Goal: Task Accomplishment & Management: Complete application form

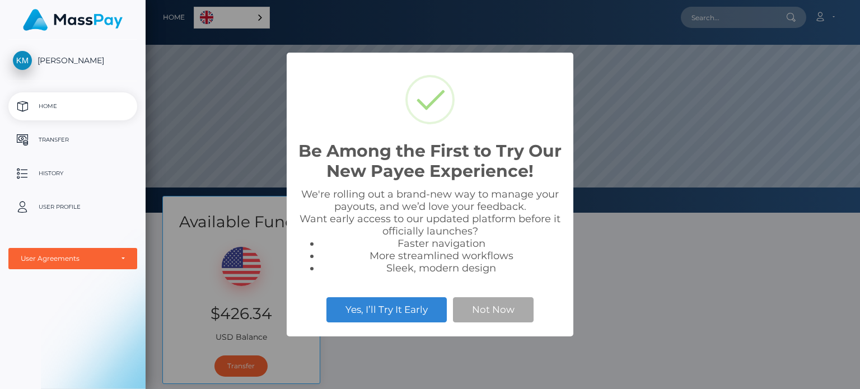
scroll to position [213, 714]
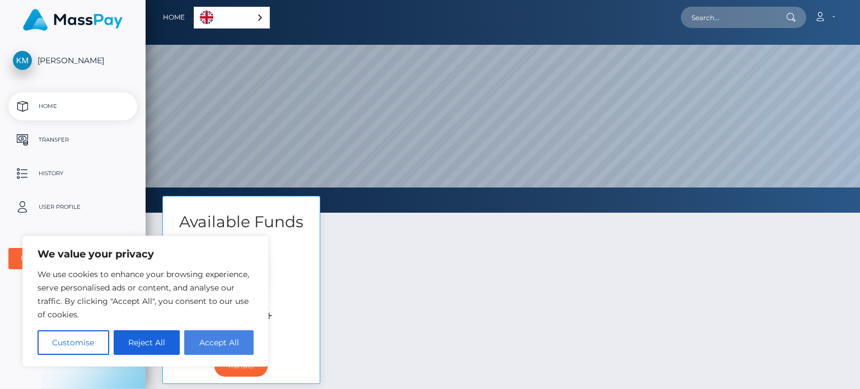
click at [212, 340] on button "Accept All" at bounding box center [218, 342] width 69 height 25
checkbox input "true"
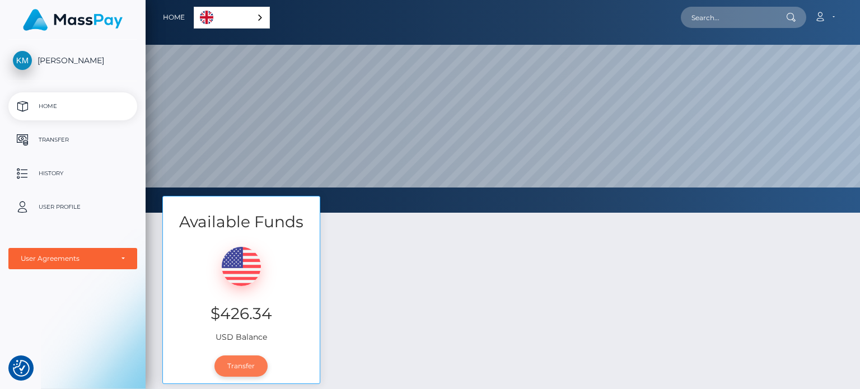
click at [253, 362] on link "Transfer" at bounding box center [240, 365] width 53 height 21
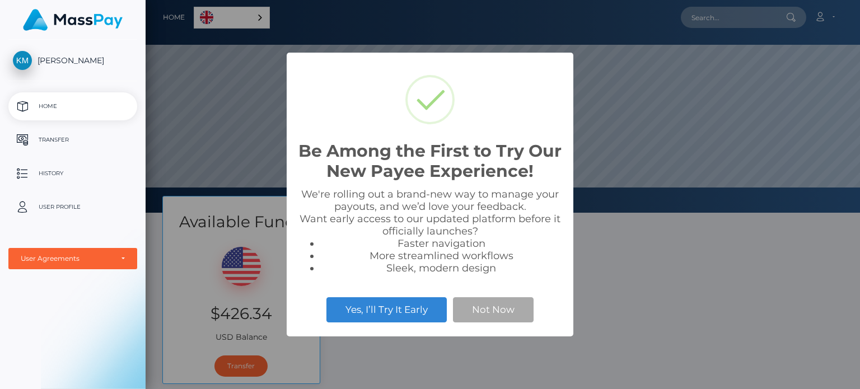
scroll to position [213, 714]
click at [411, 308] on button "Yes, I’ll Try It Early" at bounding box center [386, 309] width 120 height 25
